Goal: Task Accomplishment & Management: Use online tool/utility

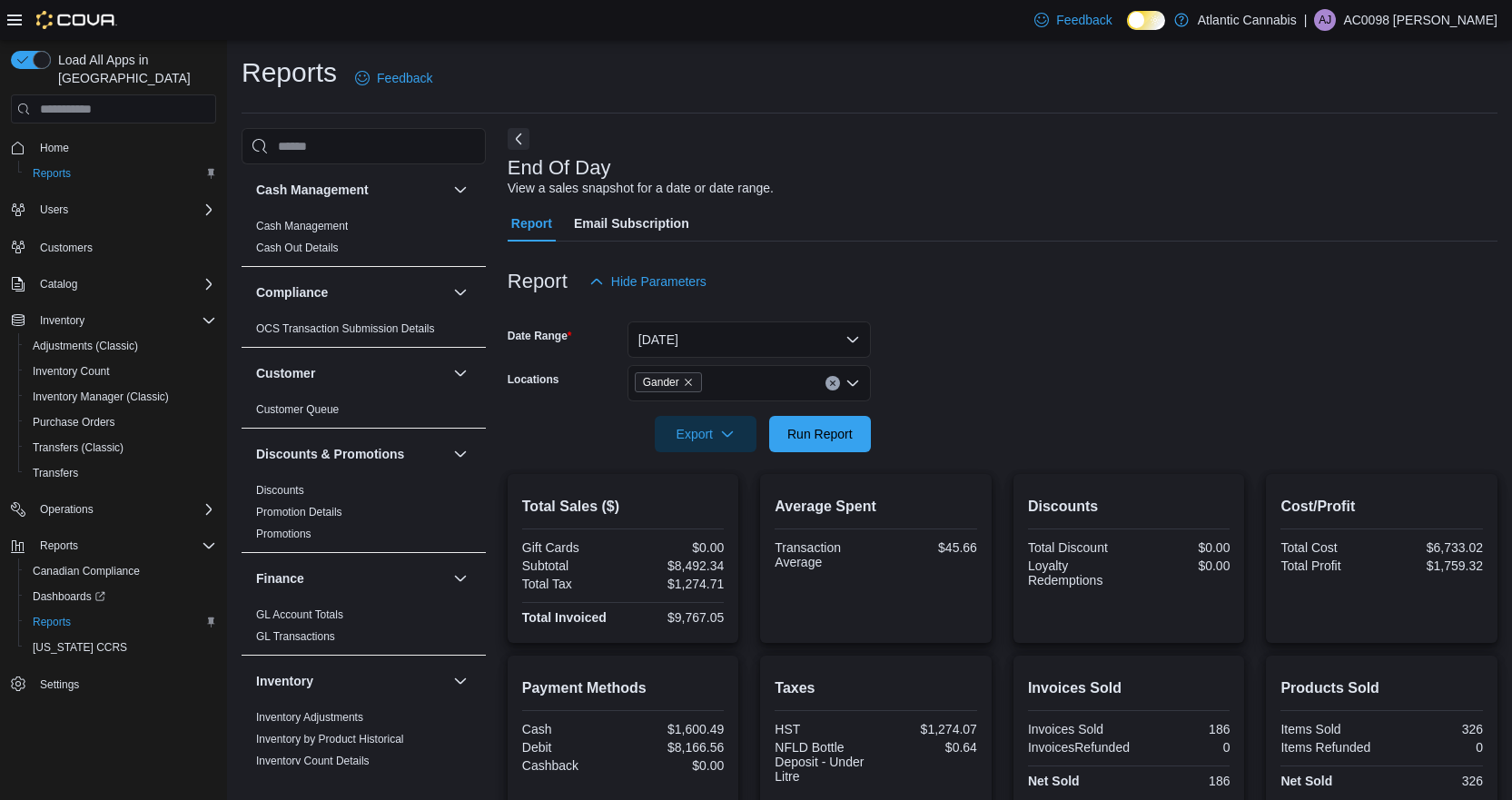
scroll to position [379, 0]
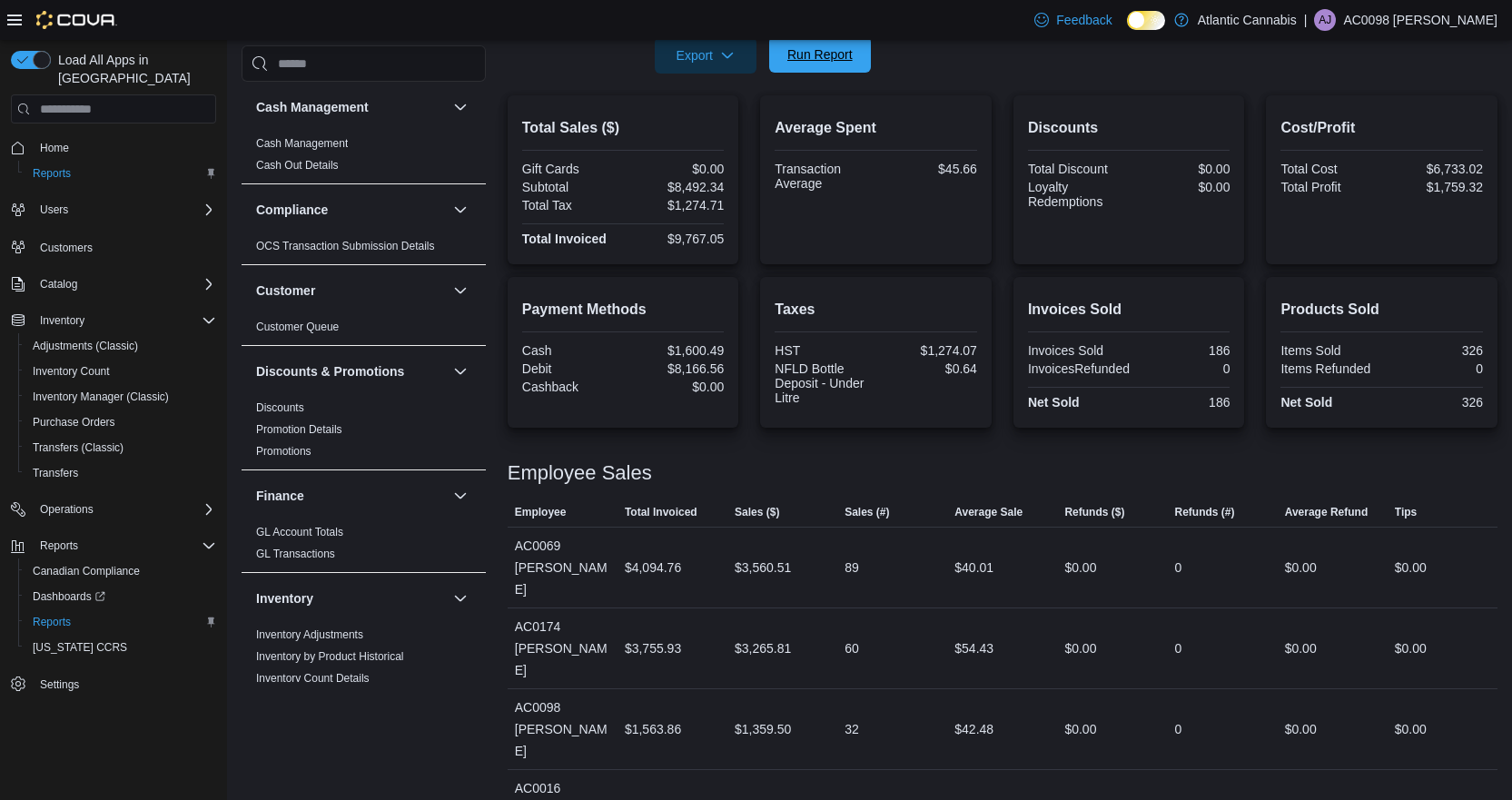
click at [837, 59] on span "Run Report" at bounding box center [820, 54] width 65 height 18
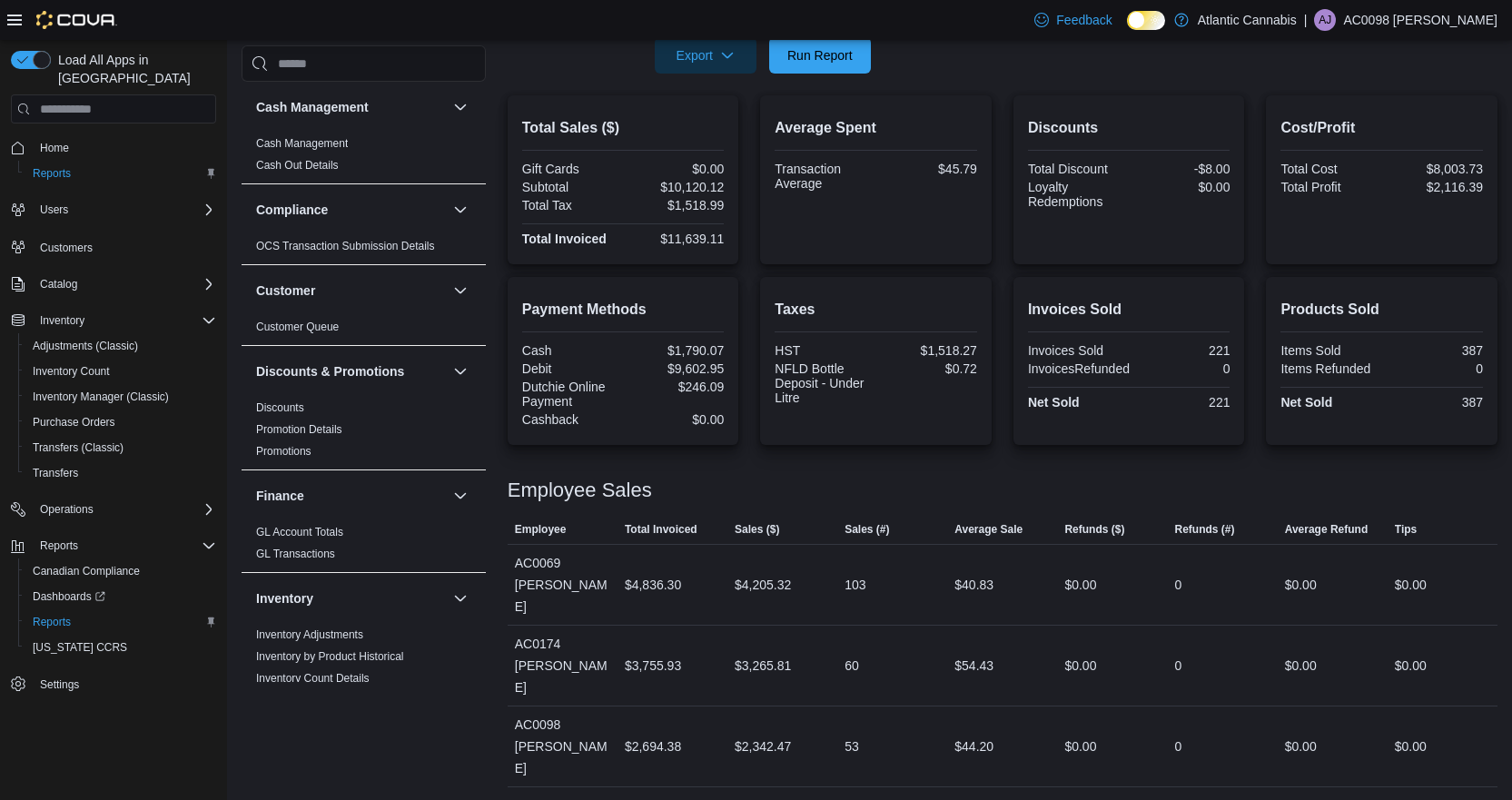
click at [1455, 30] on p "AC0098 [PERSON_NAME]" at bounding box center [1420, 20] width 154 height 22
click at [1395, 175] on span "Sign Out" at bounding box center [1380, 177] width 49 height 18
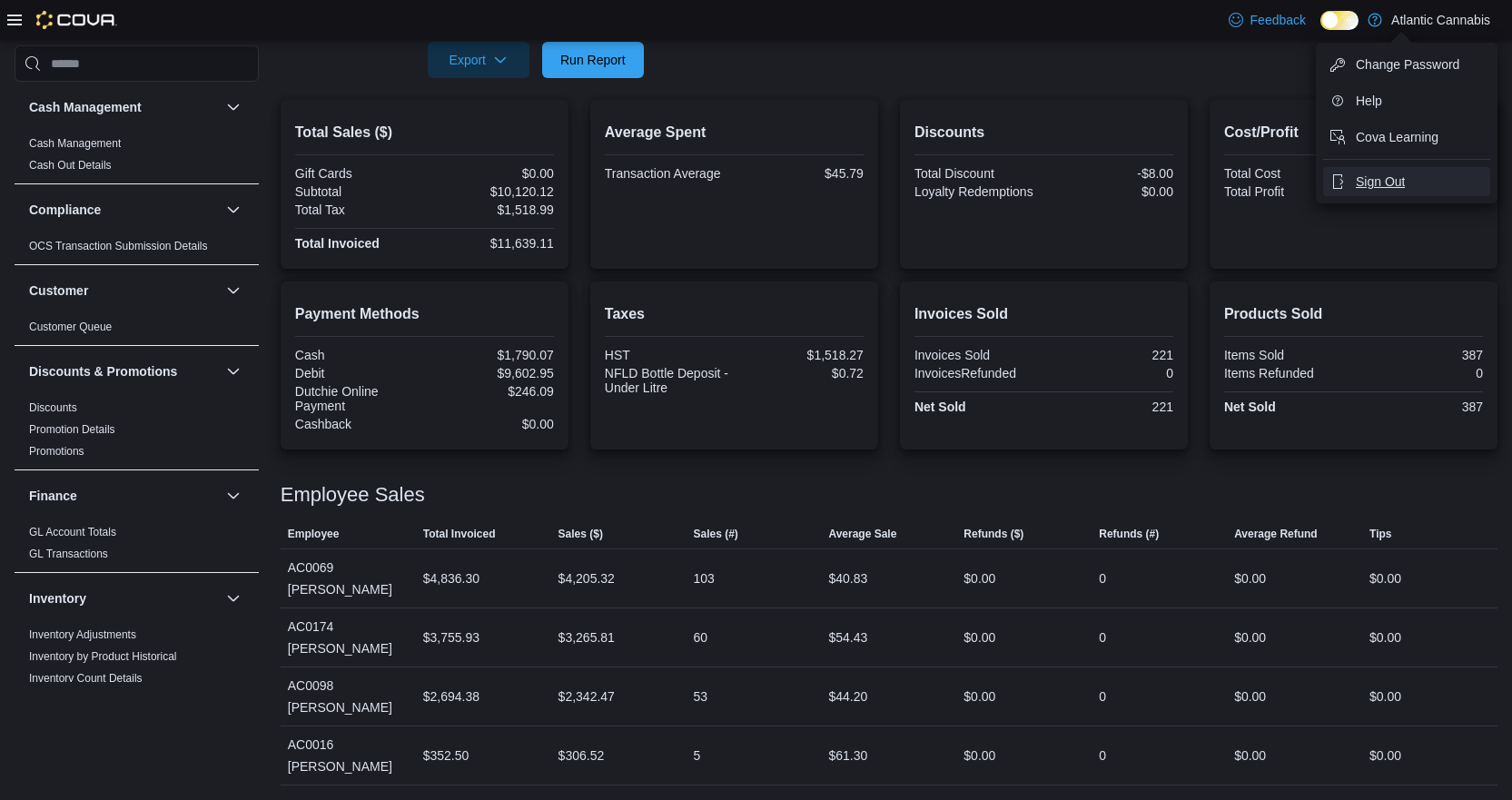
scroll to position [374, 0]
